Goal: Task Accomplishment & Management: Complete application form

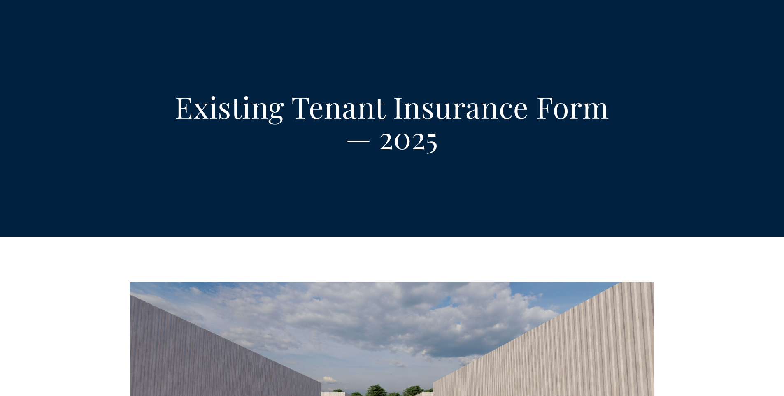
select select "US"
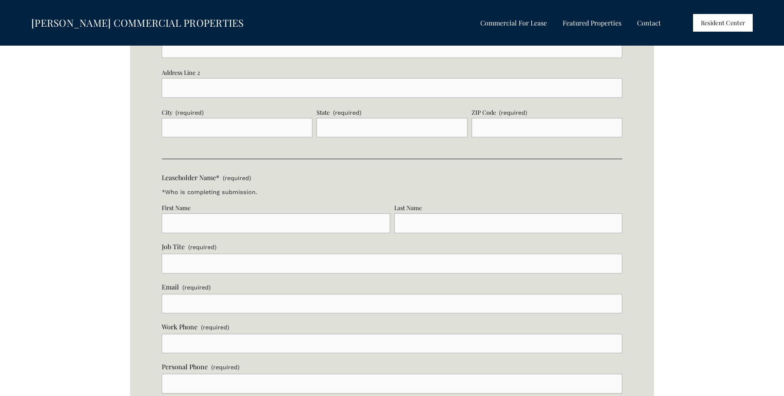
scroll to position [1234, 0]
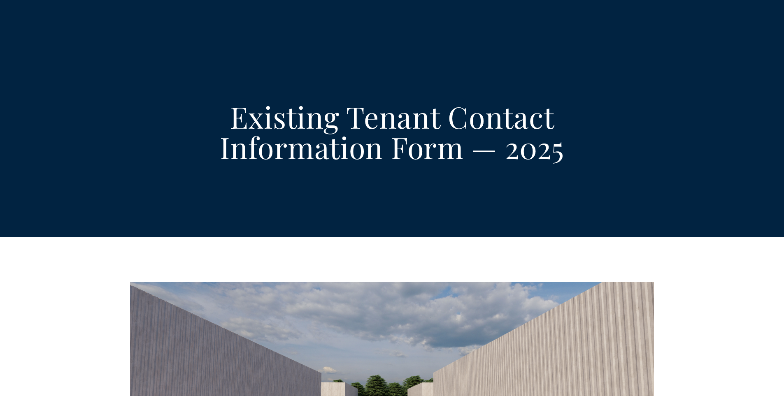
select select "US"
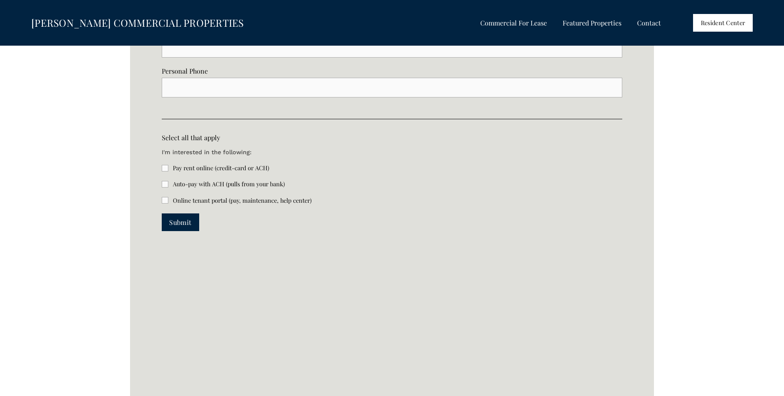
scroll to position [1892, 0]
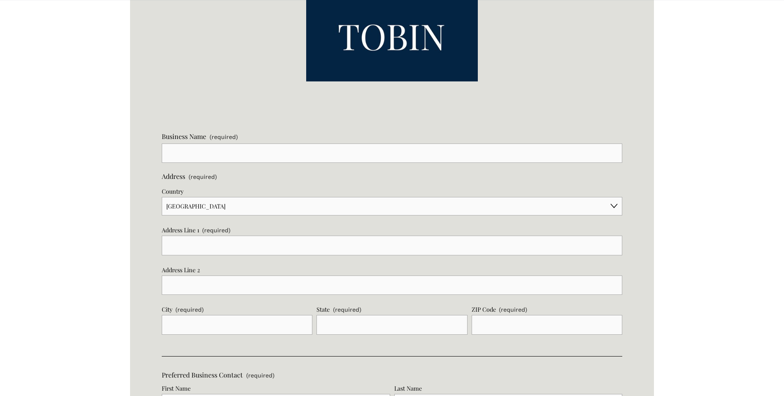
scroll to position [617, 0]
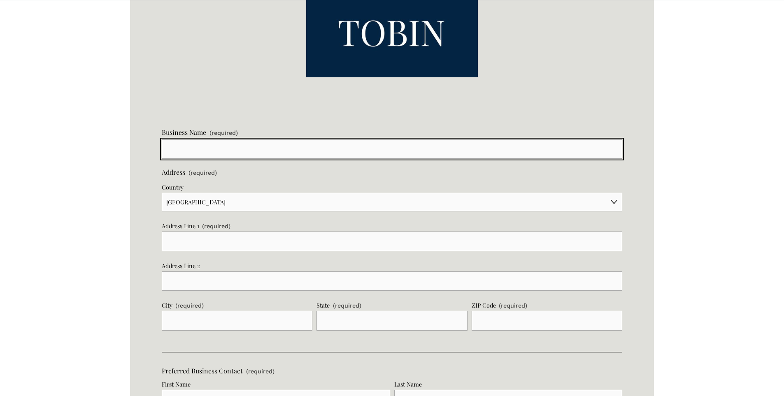
click at [196, 146] on input "Business Name (required)" at bounding box center [392, 149] width 460 height 20
type input "Natural State Printing"
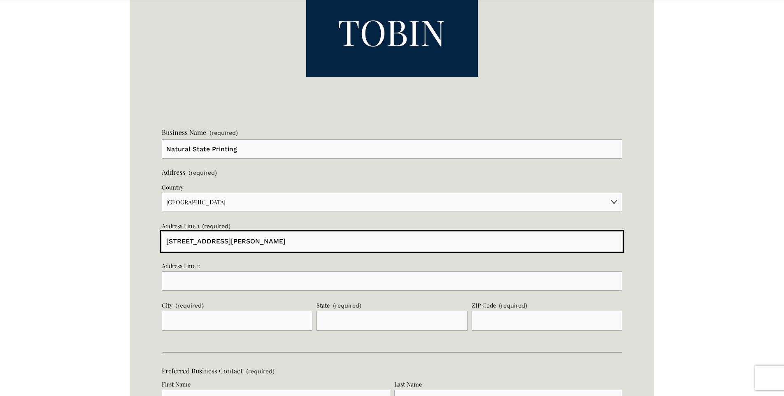
type input "[STREET_ADDRESS][PERSON_NAME]"
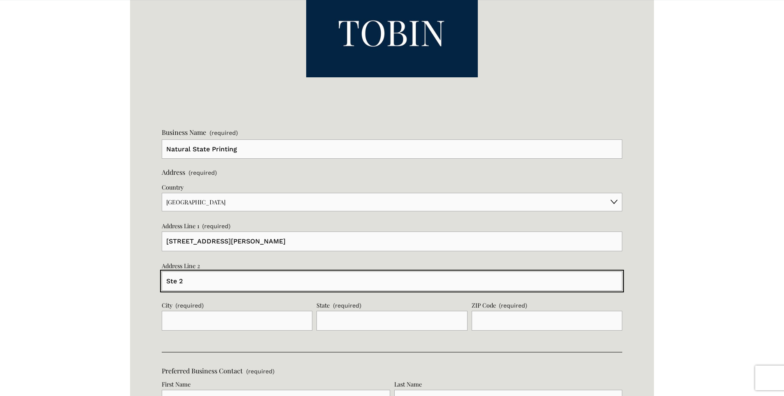
type input "Ste 2"
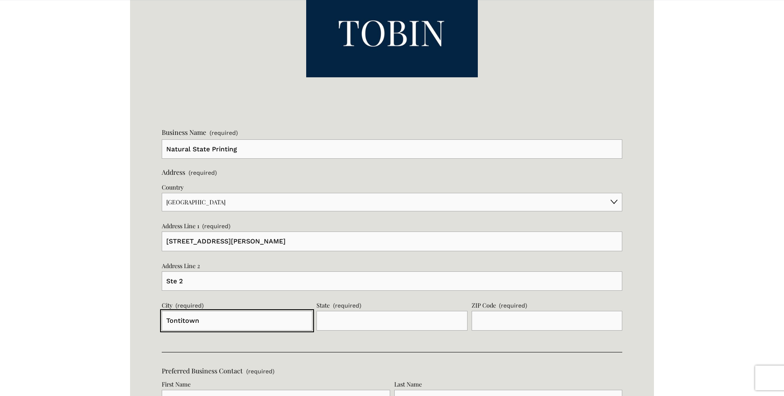
type input "Tontitown"
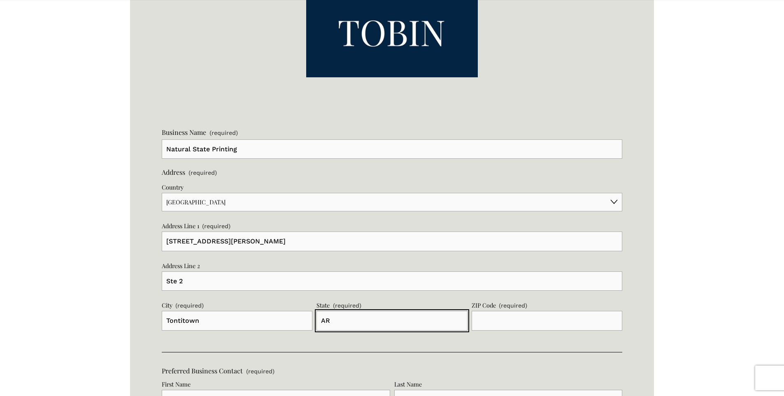
type input "AR"
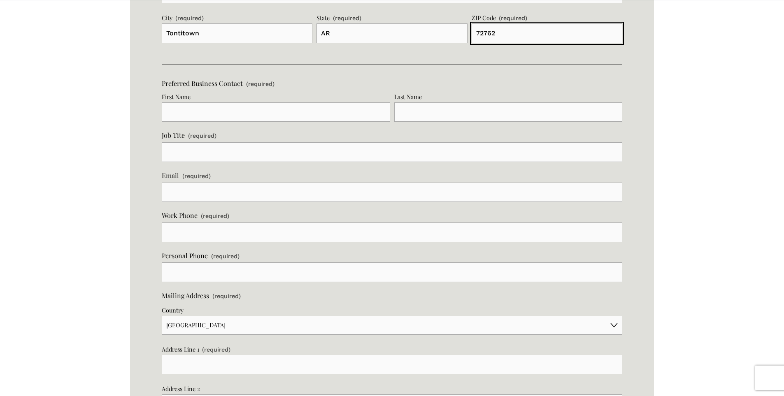
scroll to position [905, 0]
type input "72762"
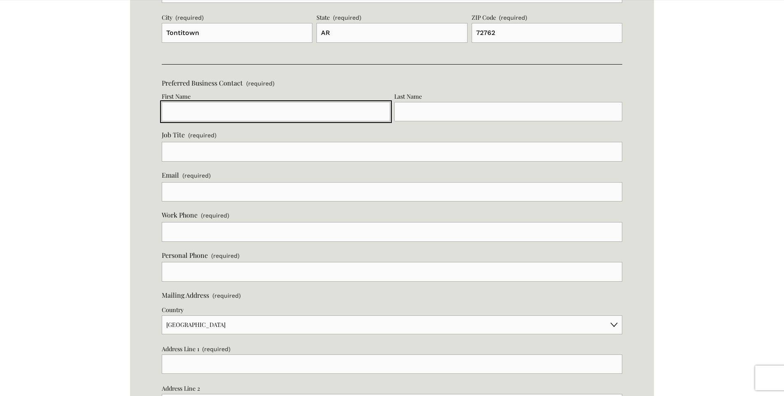
click at [317, 111] on input "First Name" at bounding box center [276, 112] width 228 height 20
type input "[PERSON_NAME]"
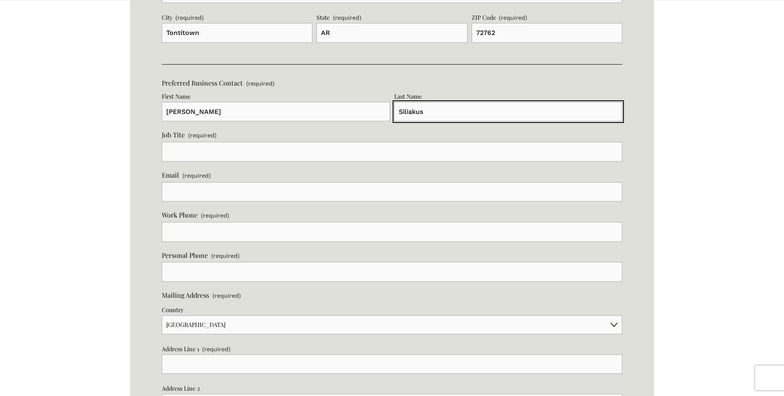
type input "Siliakus"
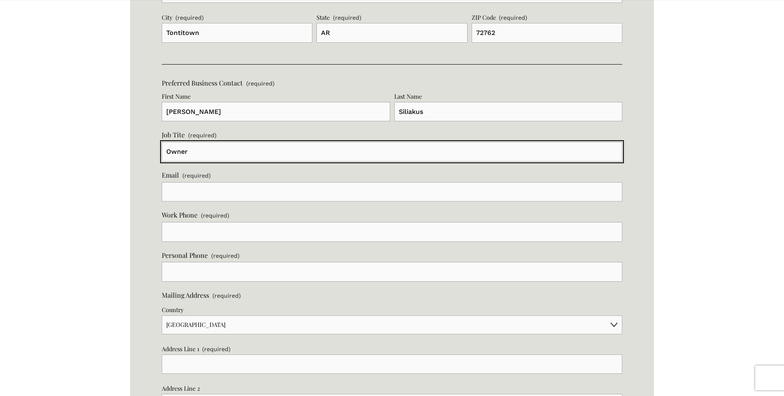
type input "Owner"
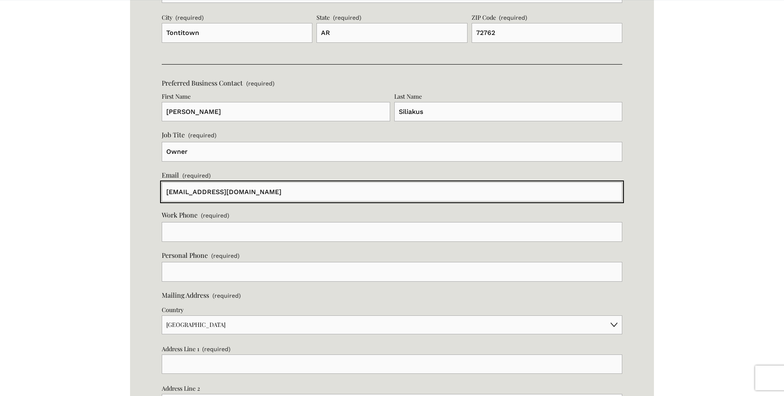
type input "[EMAIL_ADDRESS][DOMAIN_NAME]"
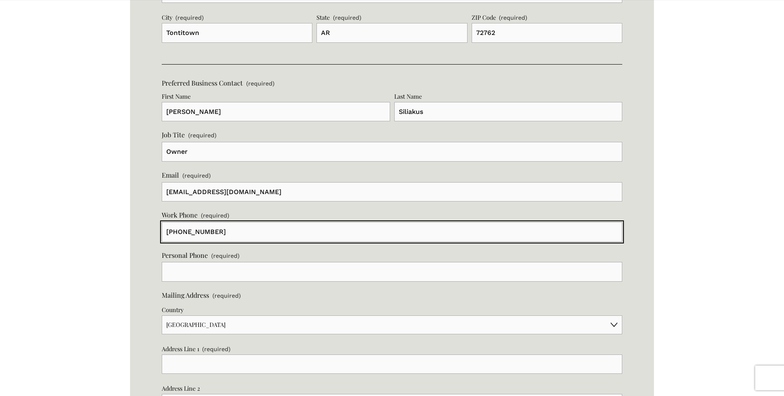
type input "[PHONE_NUMBER]"
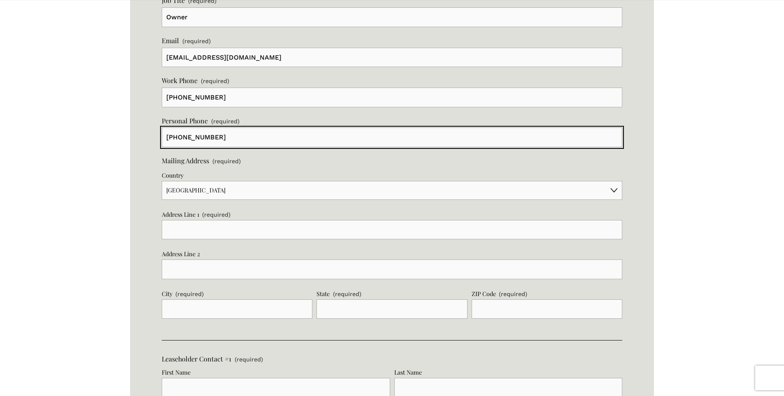
scroll to position [1070, 0]
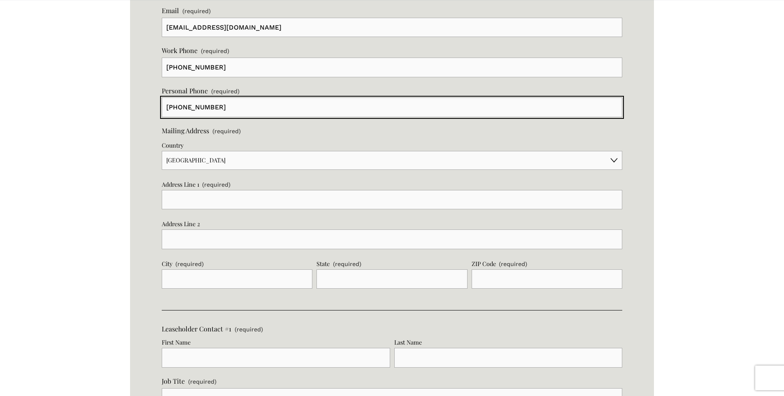
type input "[PHONE_NUMBER]"
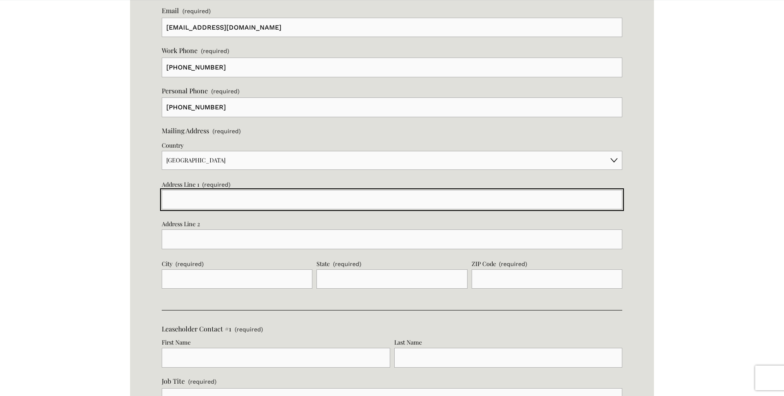
click at [233, 200] on input "Address Line 1 (required)" at bounding box center [392, 200] width 460 height 20
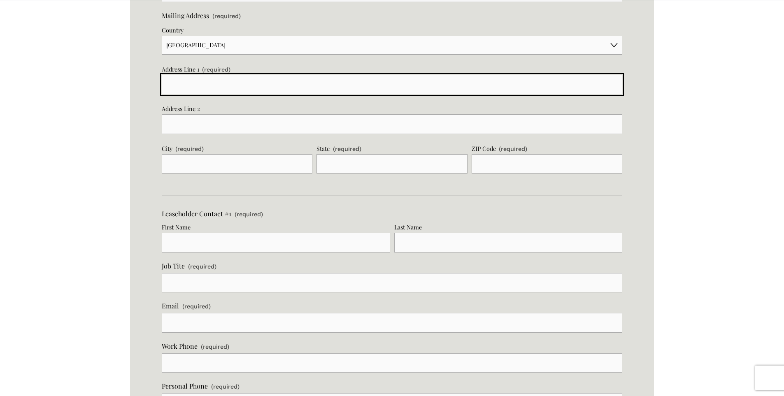
scroll to position [1193, 0]
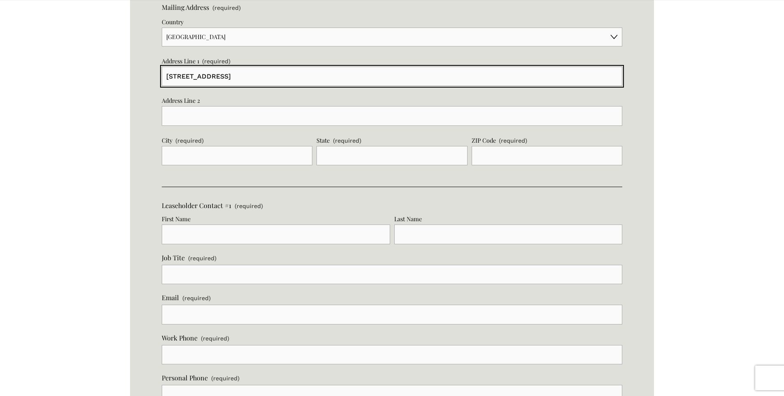
type input "[STREET_ADDRESS]"
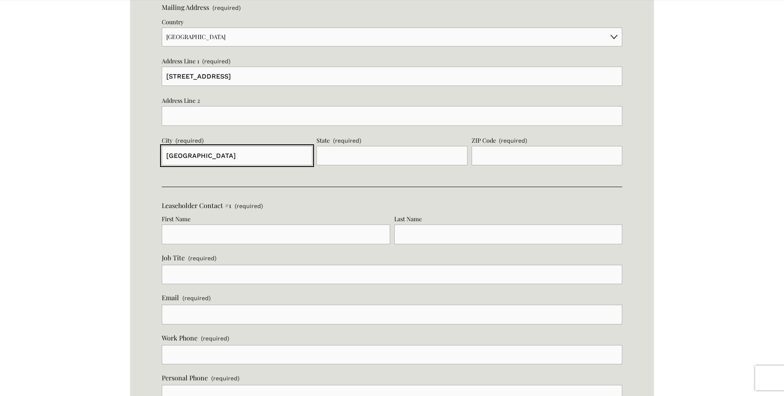
type input "[GEOGRAPHIC_DATA]"
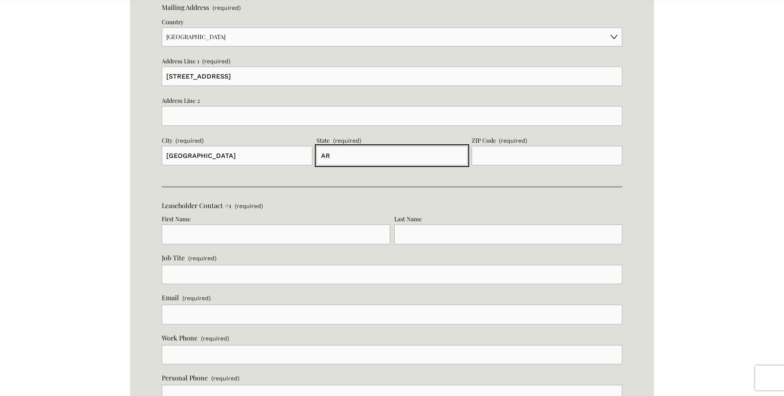
type input "AR"
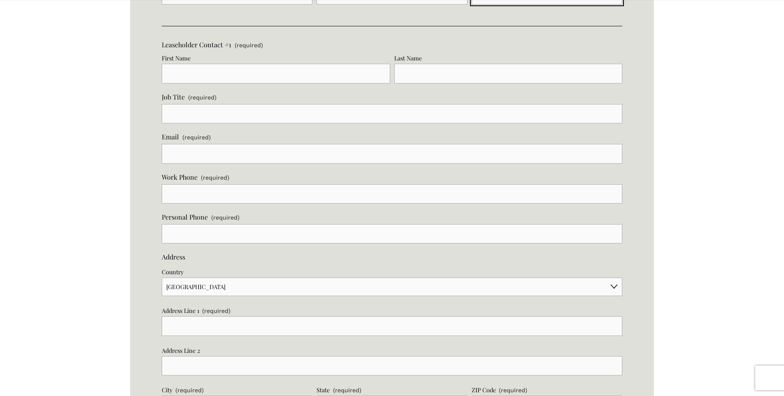
scroll to position [1358, 0]
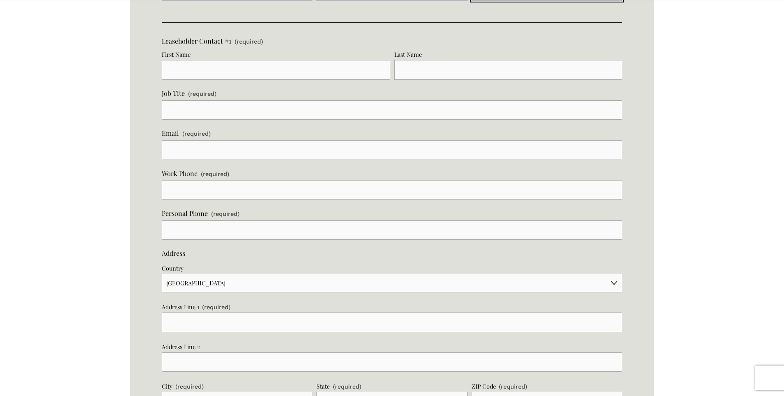
type input "72730"
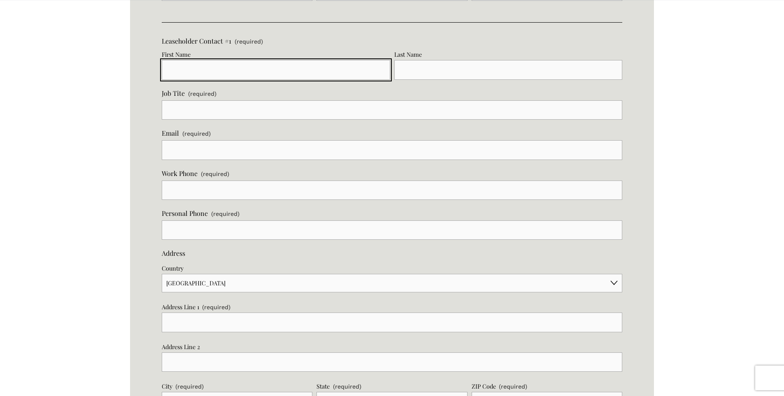
click at [297, 67] on input "First Name" at bounding box center [276, 70] width 228 height 20
type input "[PERSON_NAME]"
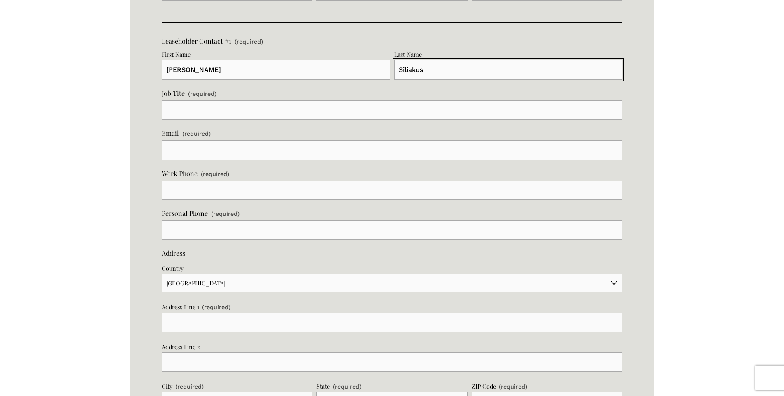
type input "Siliakus"
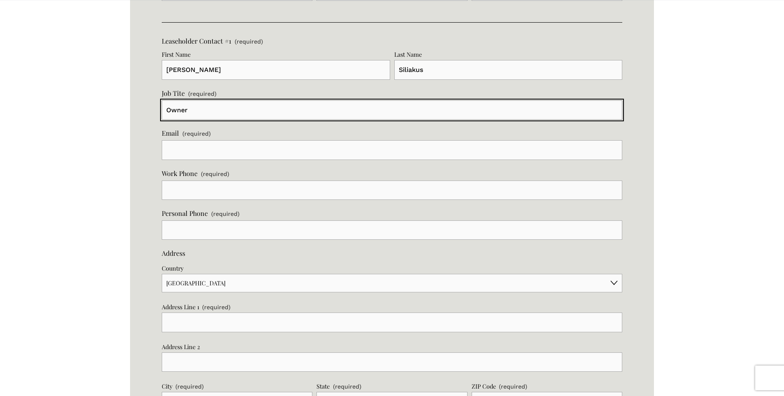
type input "Owner"
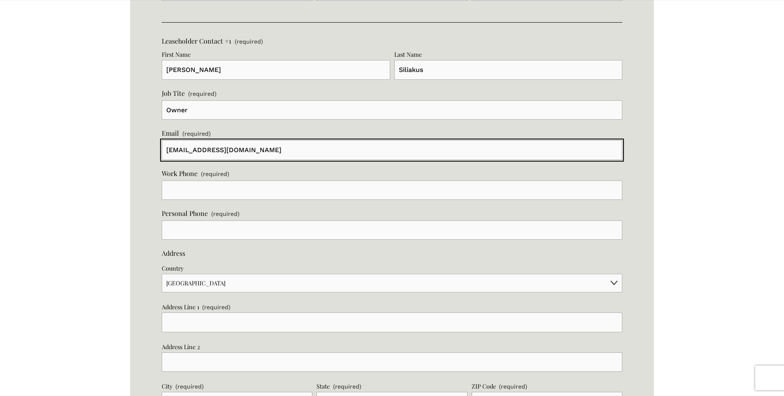
type input "[EMAIL_ADDRESS][DOMAIN_NAME]"
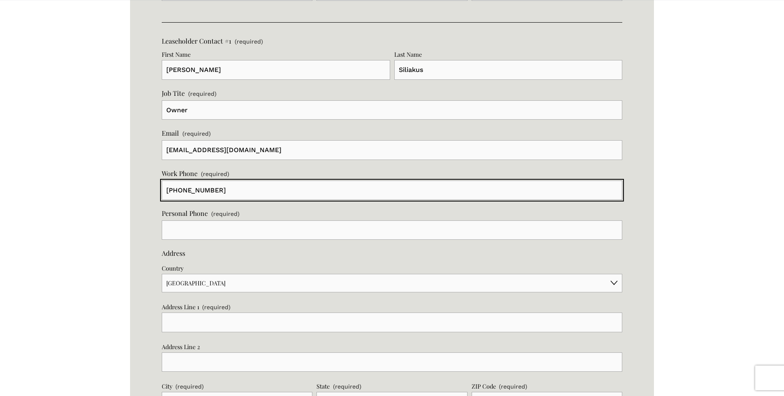
type input "[PHONE_NUMBER]"
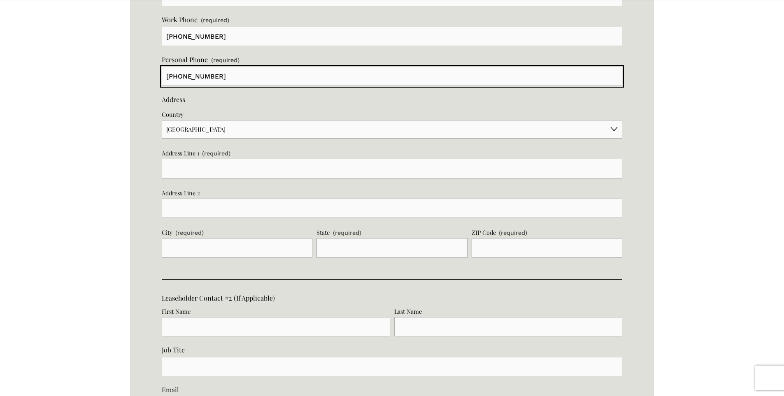
scroll to position [1522, 0]
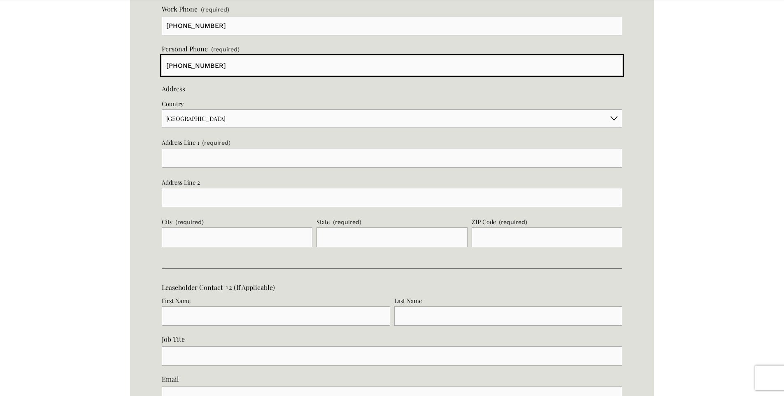
type input "[PHONE_NUMBER]"
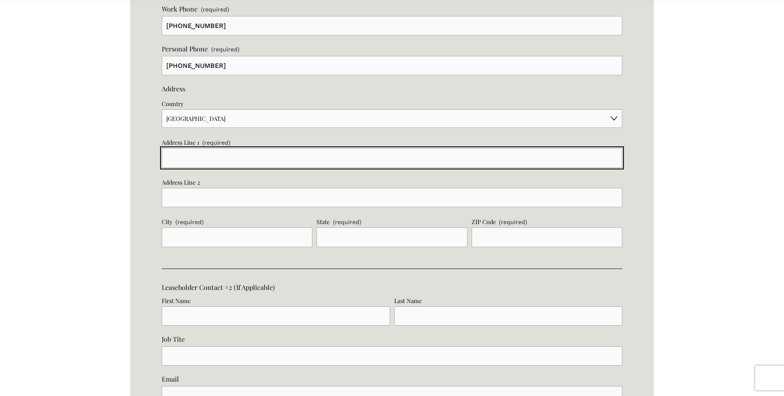
click at [173, 156] on input "Address Line 1 (required)" at bounding box center [392, 158] width 460 height 20
type input "[STREET_ADDRESS]"
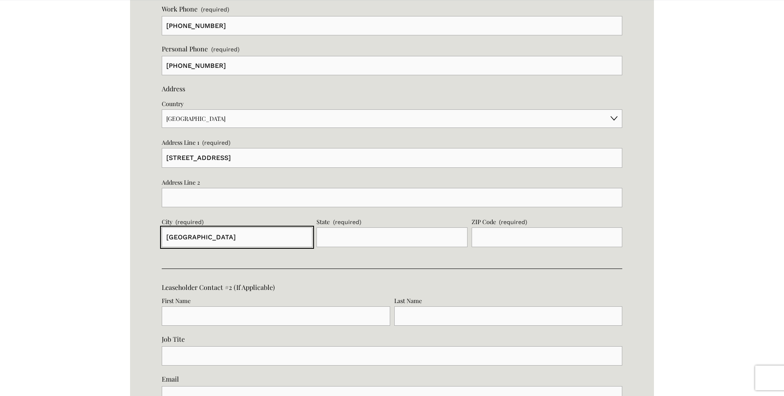
type input "[GEOGRAPHIC_DATA]"
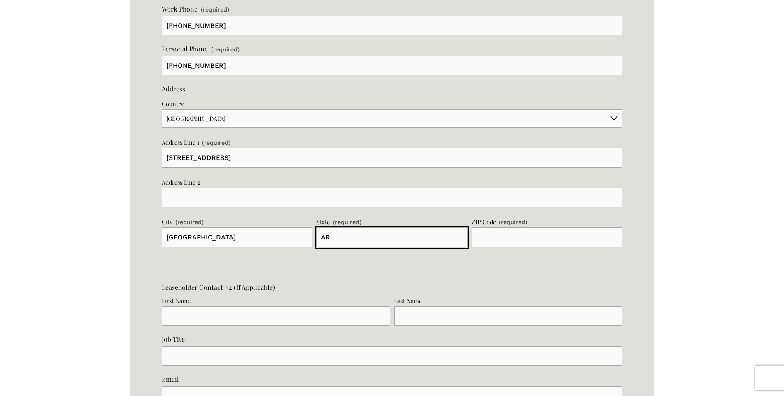
type input "AR"
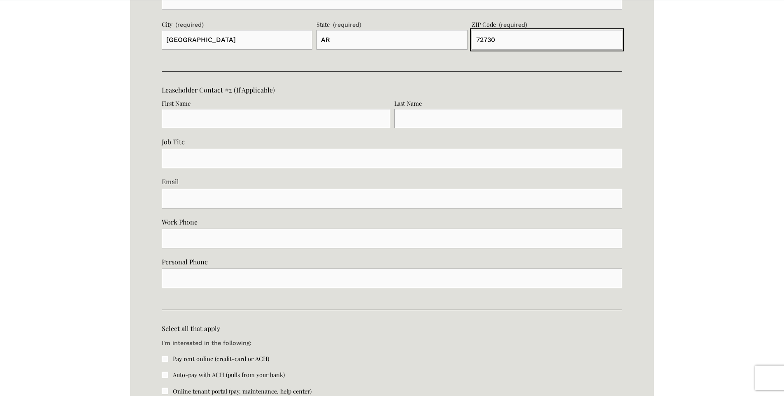
scroll to position [1728, 0]
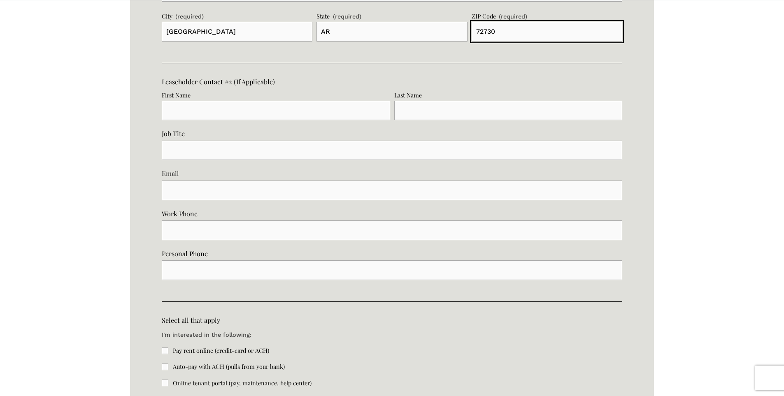
type input "72730"
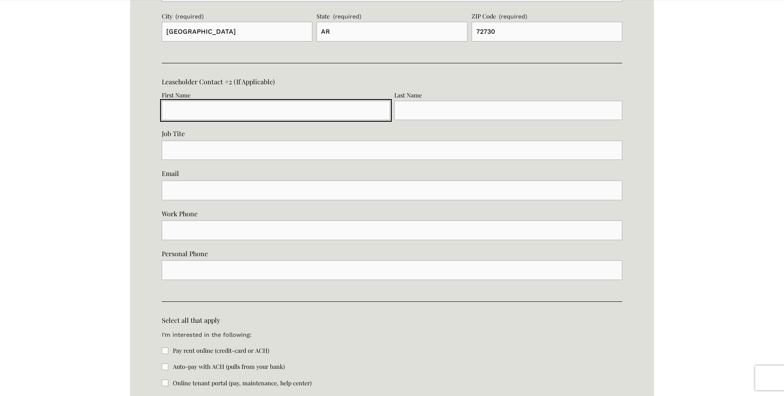
click at [255, 112] on input "First Name" at bounding box center [276, 111] width 228 height 20
type input "[PERSON_NAME]"
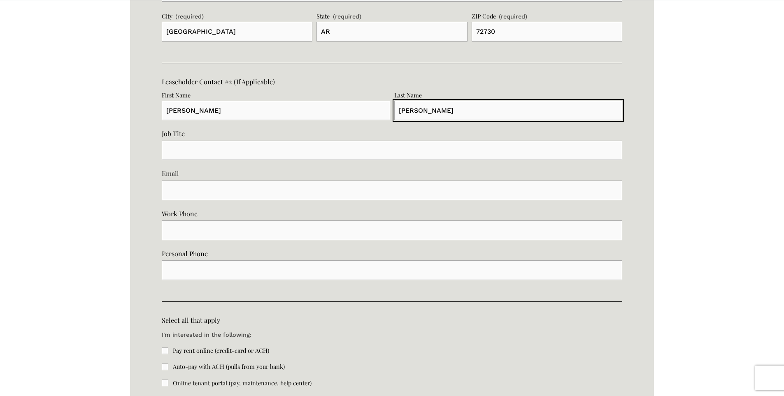
type input "[PERSON_NAME]"
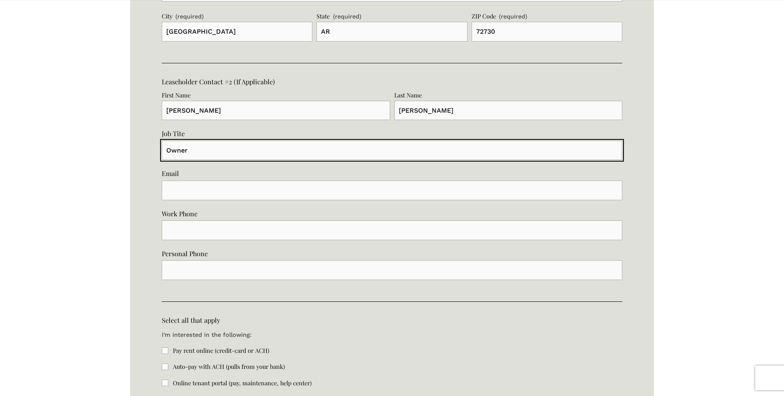
type input "Owner"
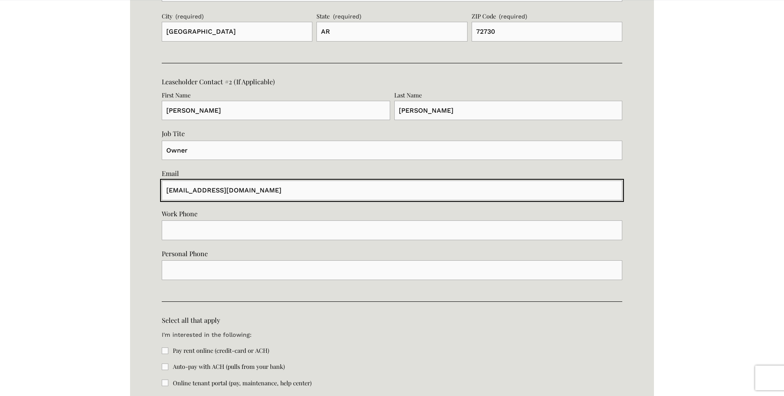
type input "[EMAIL_ADDRESS][DOMAIN_NAME]"
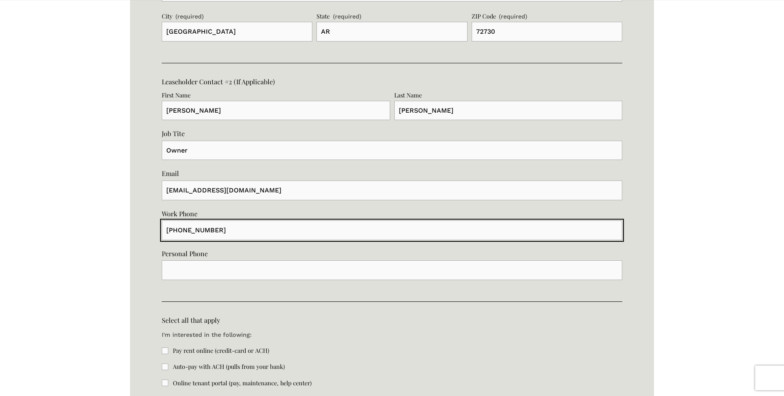
type input "[PHONE_NUMBER]"
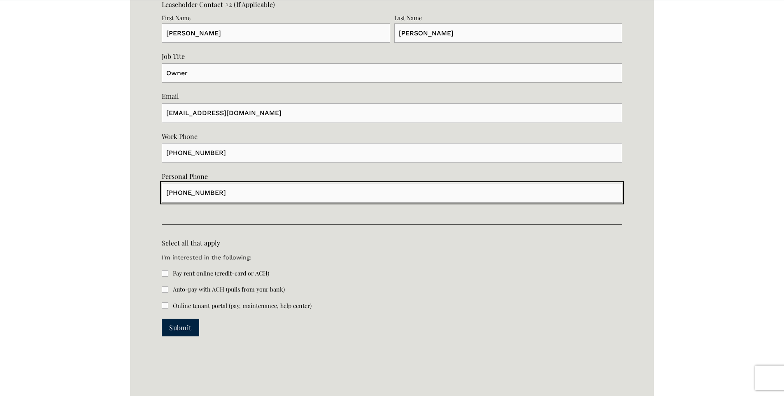
scroll to position [1851, 0]
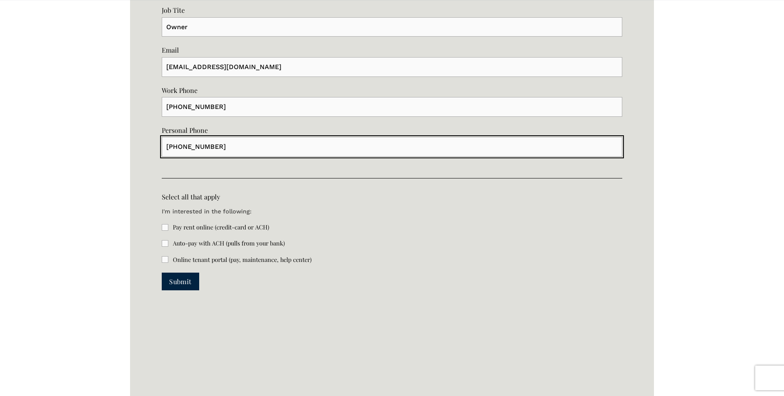
type input "[PHONE_NUMBER]"
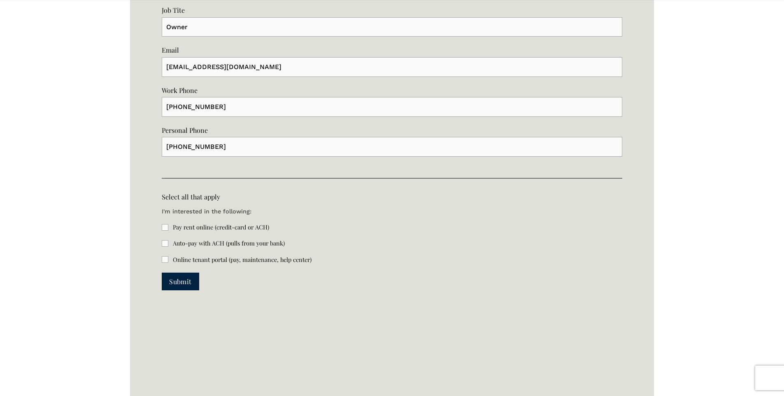
click at [167, 232] on label "Pay rent online (credit-card or ACH)" at bounding box center [216, 227] width 109 height 9
click at [167, 231] on input "Pay rent online (credit-card or ACH)" at bounding box center [165, 227] width 7 height 7
checkbox input "true"
click at [162, 260] on input "Online tenant portal (pay, maintenance, help center)" at bounding box center [165, 259] width 7 height 7
checkbox input "true"
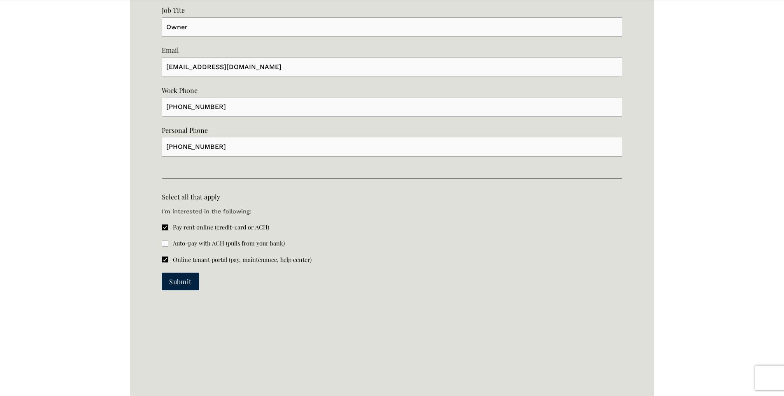
click at [176, 281] on span "Submit" at bounding box center [180, 281] width 22 height 9
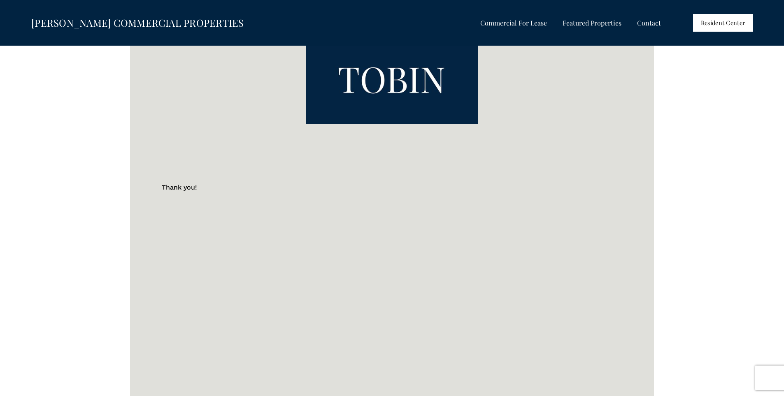
scroll to position [563, 0]
